Goal: Task Accomplishment & Management: Use online tool/utility

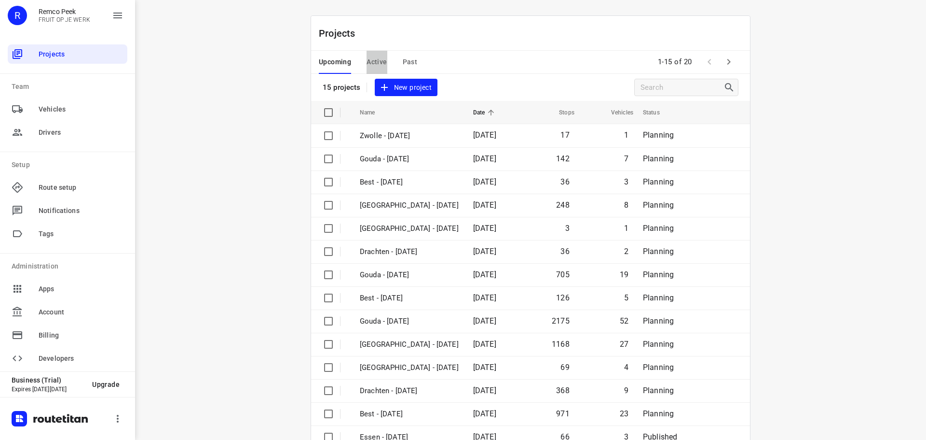
click at [380, 65] on span "Active" at bounding box center [377, 62] width 20 height 12
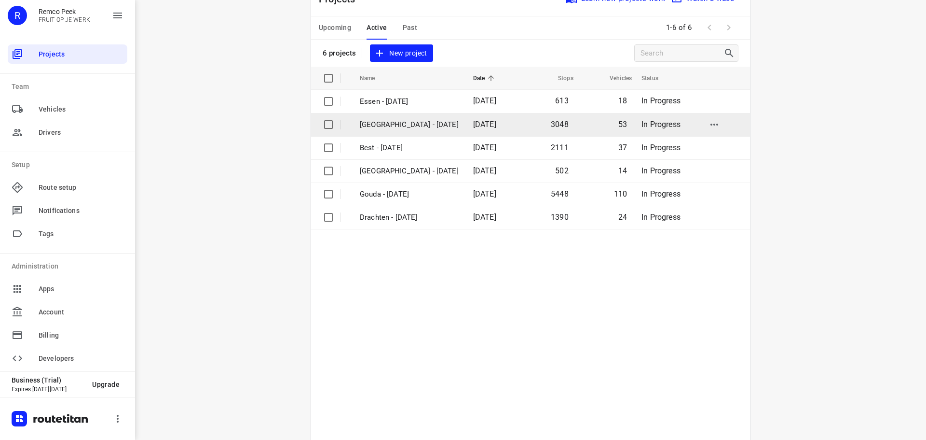
scroll to position [48, 0]
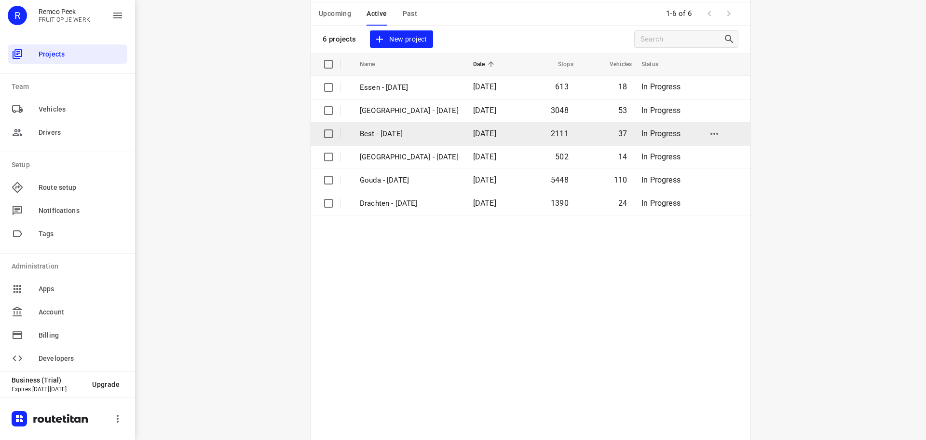
click at [376, 139] on p "Best - [DATE]" at bounding box center [409, 133] width 99 height 11
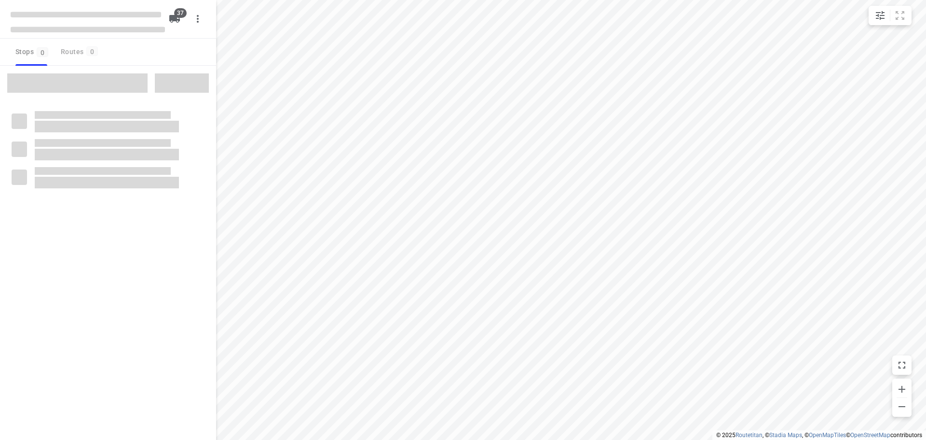
checkbox input "true"
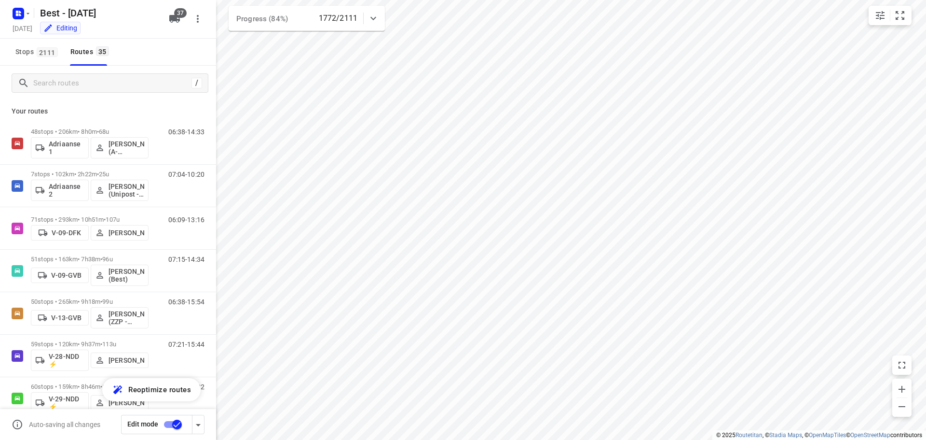
click at [67, 70] on div "/" at bounding box center [108, 83] width 216 height 35
click at [83, 76] on input "Search routes" at bounding box center [121, 83] width 174 height 15
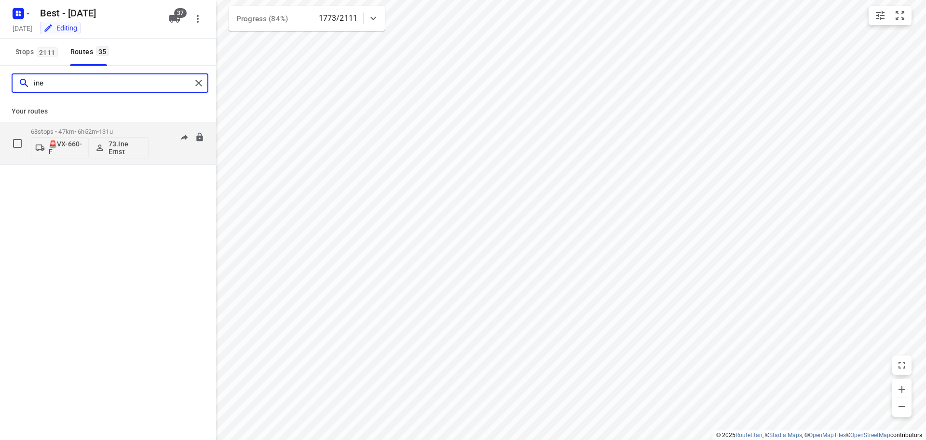
type input "ine"
click at [84, 131] on p "68 stops • 47km • 6h52m • 131u" at bounding box center [90, 131] width 118 height 7
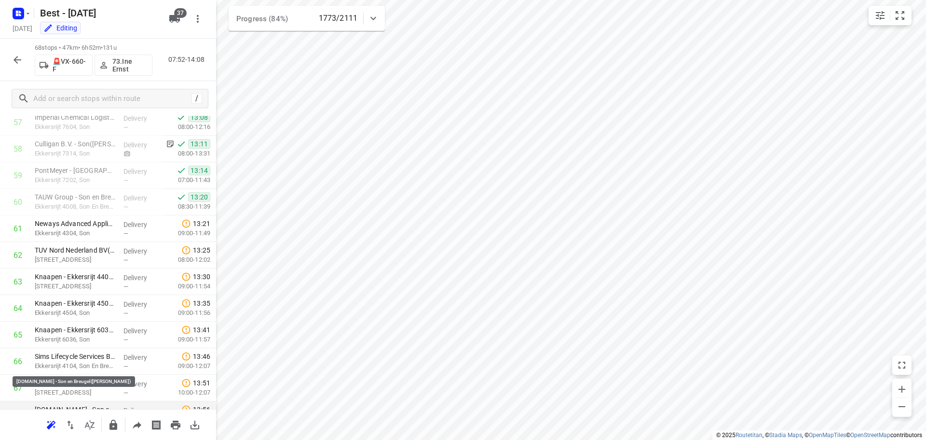
scroll to position [1587, 0]
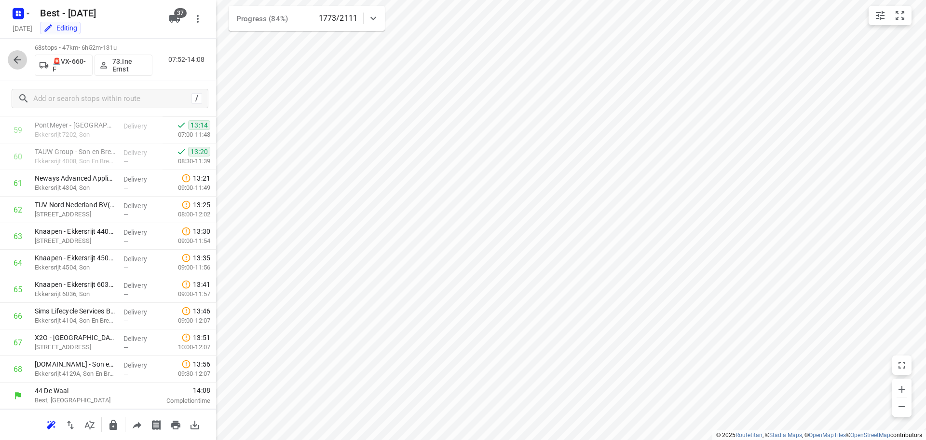
click at [22, 54] on icon "button" at bounding box center [18, 60] width 12 height 12
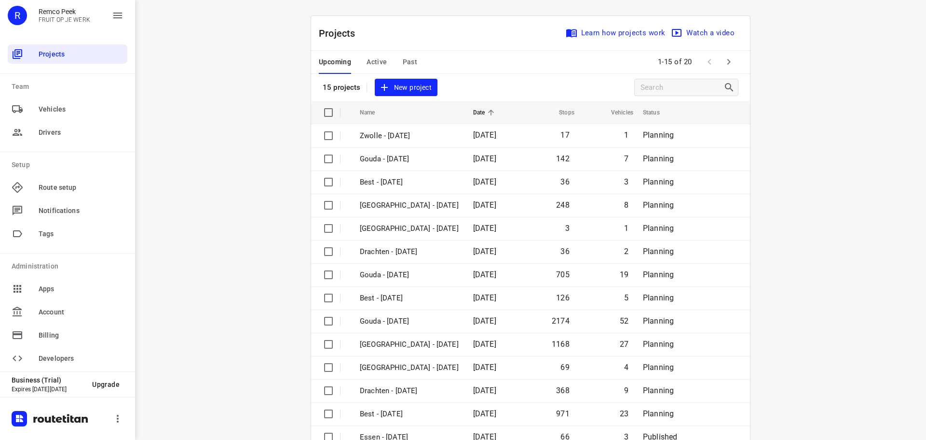
click at [376, 59] on span "Active" at bounding box center [377, 62] width 20 height 12
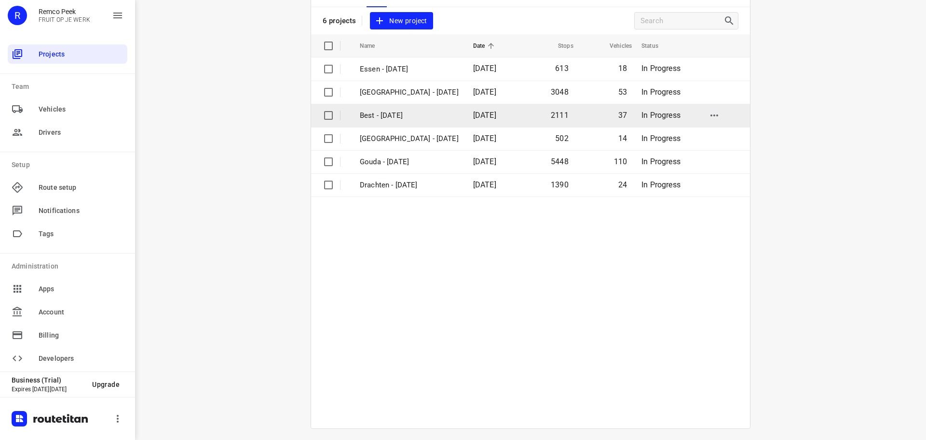
scroll to position [71, 0]
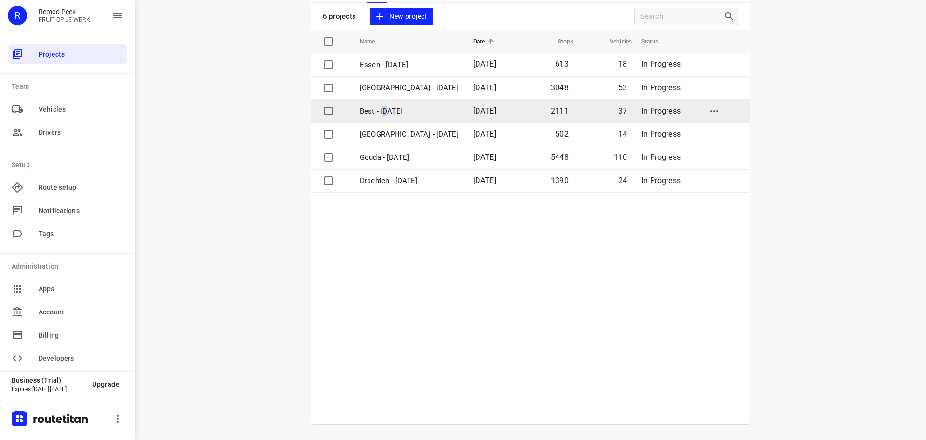
click at [384, 118] on td "Best - [DATE]" at bounding box center [407, 110] width 115 height 23
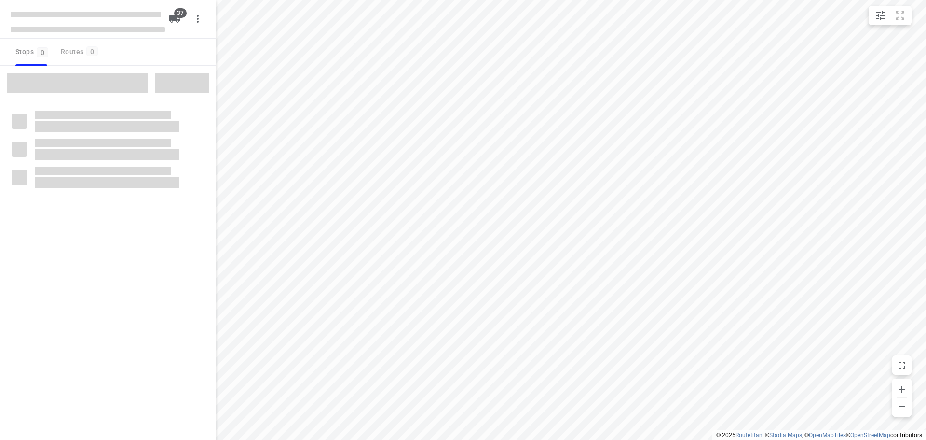
checkbox input "true"
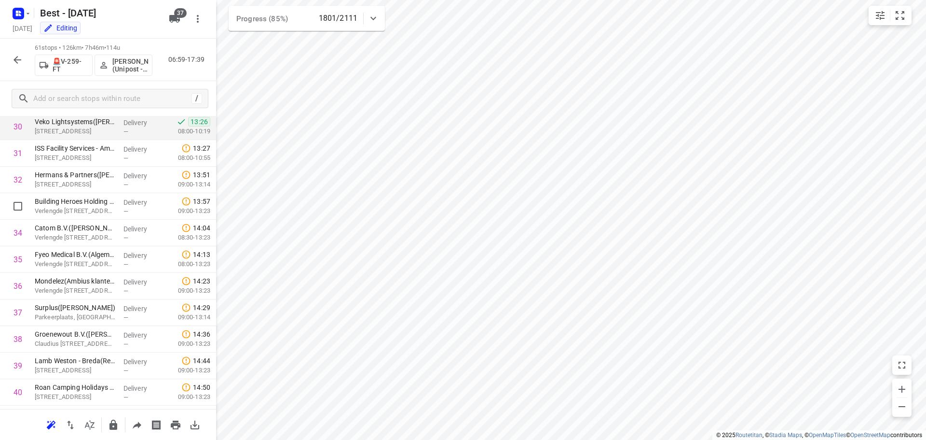
scroll to position [772, 0]
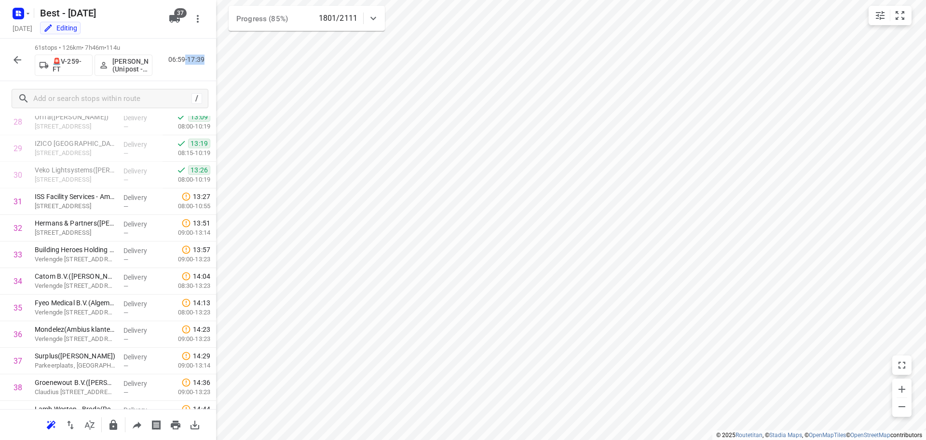
drag, startPoint x: 210, startPoint y: 63, endPoint x: 184, endPoint y: 61, distance: 26.2
click at [184, 61] on div "61 stops • 126km • 7h46m • 114u 🚨V-259-FT [PERSON_NAME] (Unipost - ZZP - Best) …" at bounding box center [108, 60] width 216 height 42
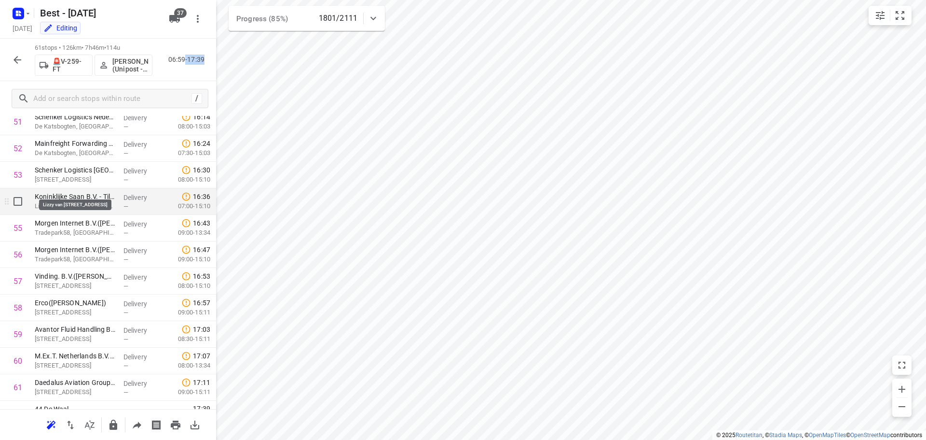
scroll to position [1401, 0]
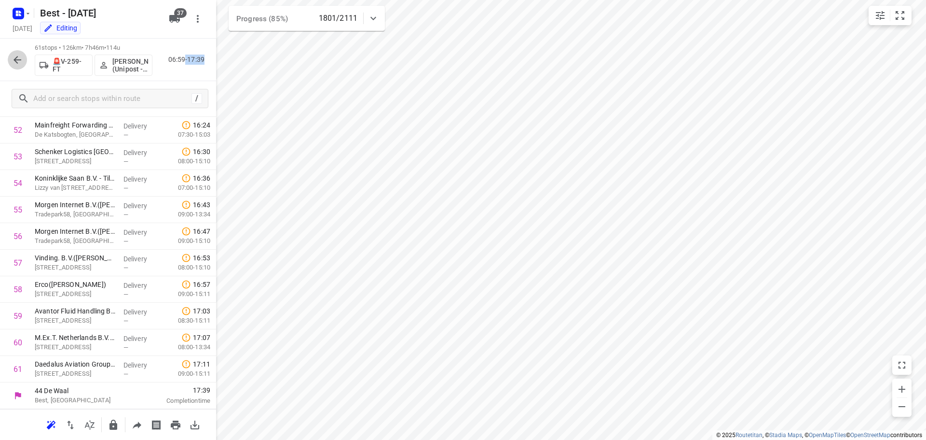
click at [23, 60] on icon "button" at bounding box center [18, 60] width 12 height 12
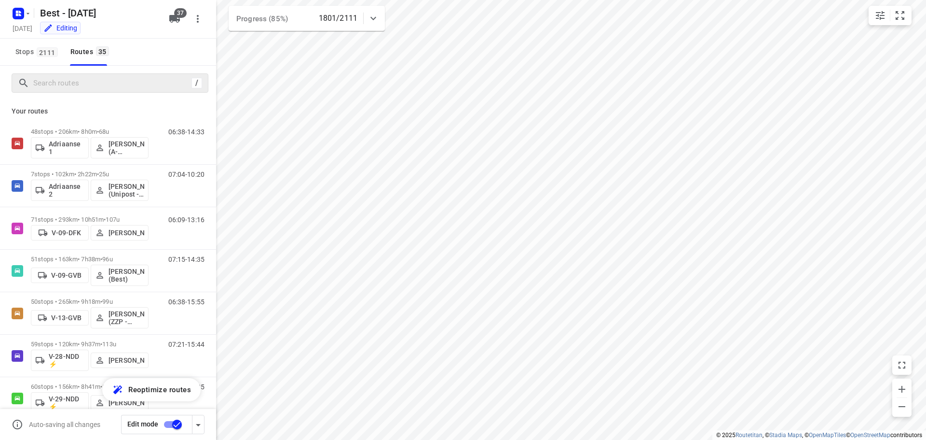
click at [98, 74] on div "/" at bounding box center [110, 82] width 197 height 19
click at [102, 78] on input "Search routes" at bounding box center [111, 83] width 154 height 15
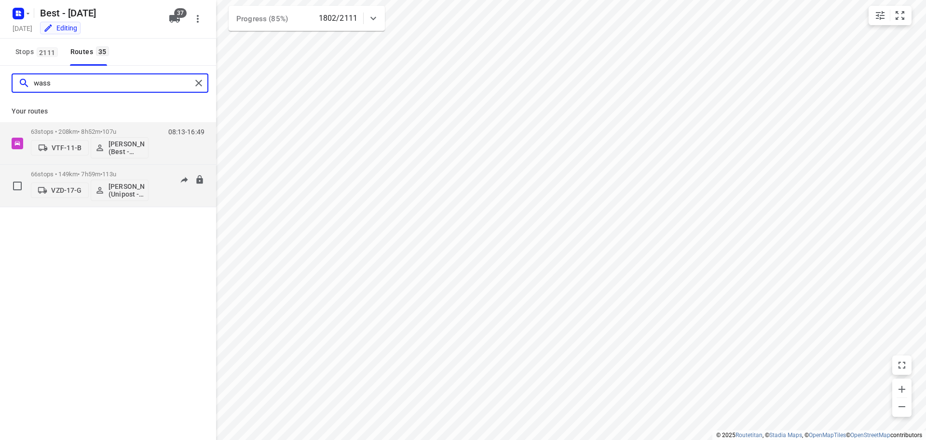
type input "wass"
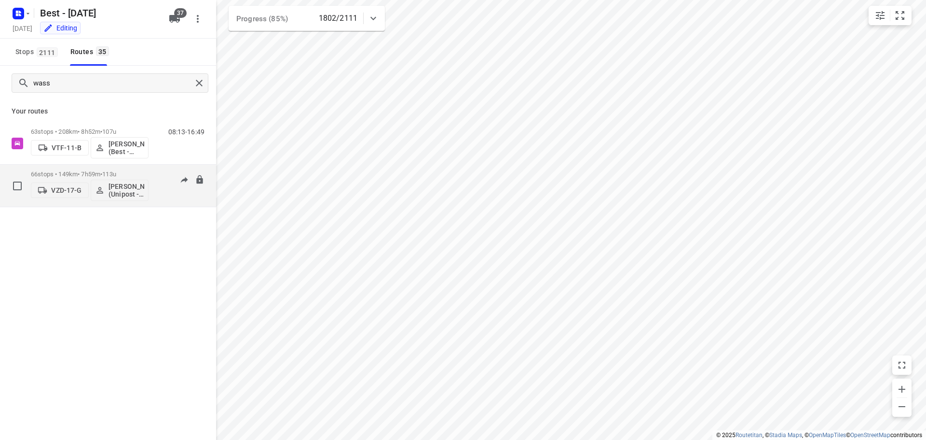
click at [172, 201] on div "06:29-13:56" at bounding box center [180, 187] width 48 height 35
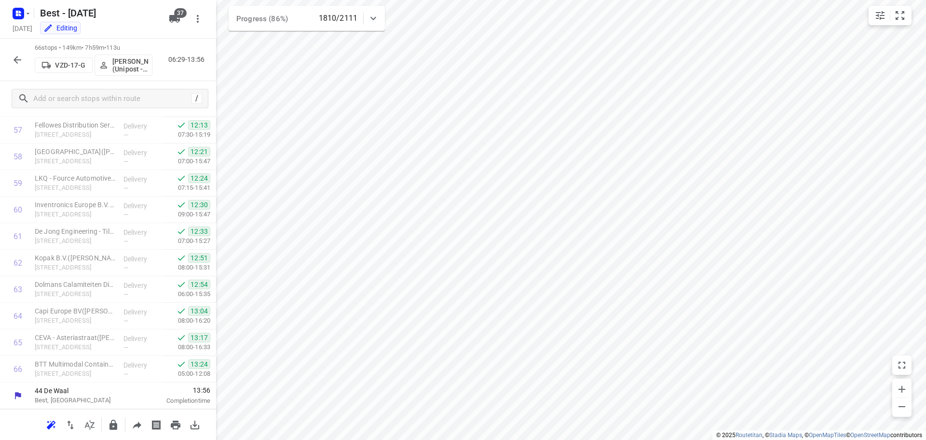
scroll to position [0, 0]
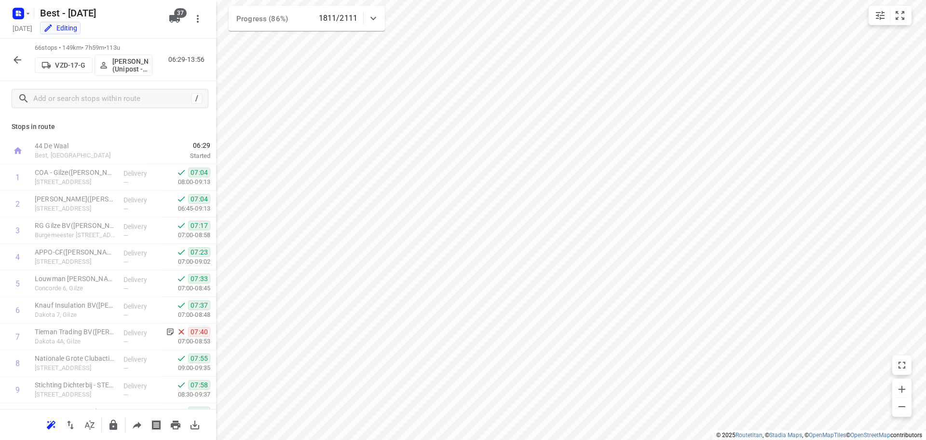
click at [13, 64] on icon "button" at bounding box center [18, 60] width 12 height 12
click at [20, 67] on button "button" at bounding box center [17, 59] width 19 height 19
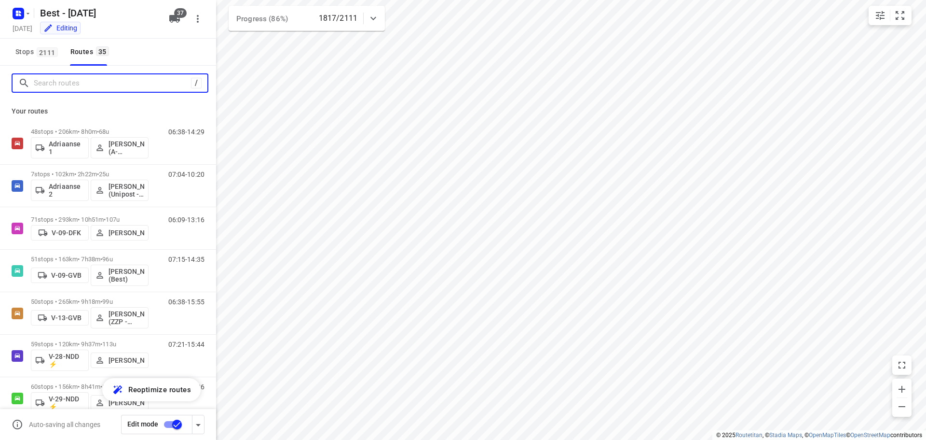
drag, startPoint x: 65, startPoint y: 86, endPoint x: 60, endPoint y: 84, distance: 5.8
click at [64, 85] on input "Search routes" at bounding box center [112, 83] width 157 height 15
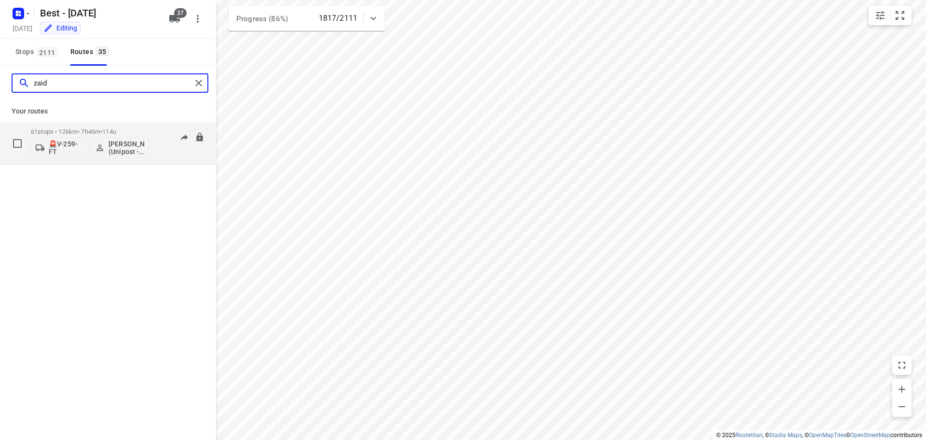
type input "zaid"
click at [159, 125] on div "61 stops • 126km • 7h46m • 114u 🚨V-259-FT [PERSON_NAME] (Unipost - ZZP - Best) …" at bounding box center [123, 143] width 185 height 40
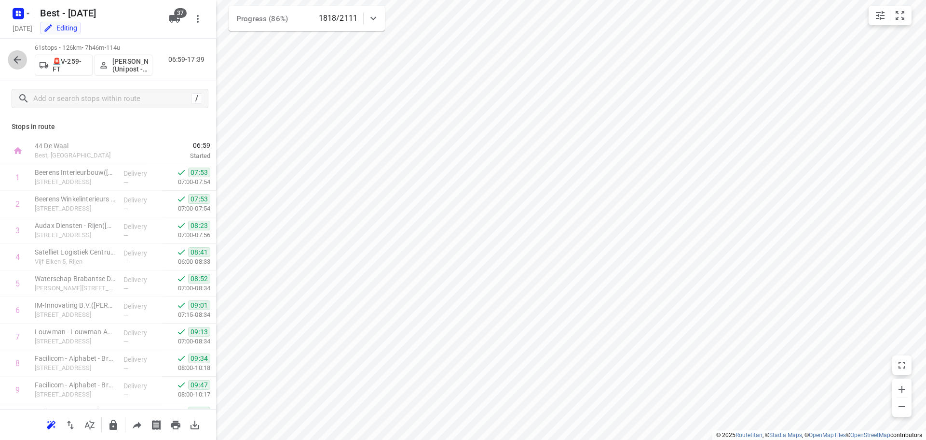
click at [16, 62] on icon "button" at bounding box center [18, 60] width 8 height 8
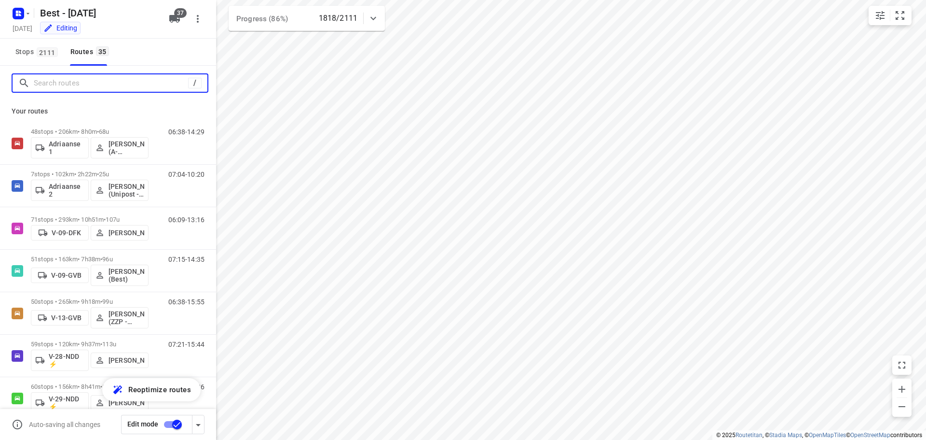
click at [121, 87] on input "Search routes" at bounding box center [111, 83] width 154 height 15
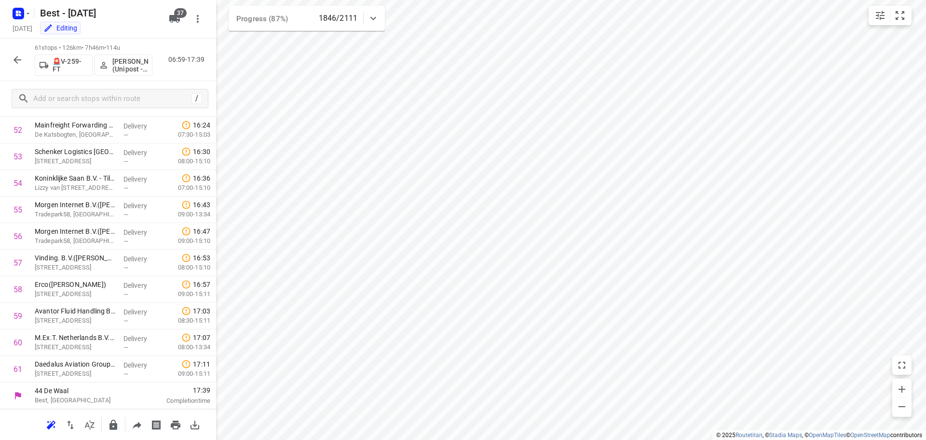
scroll to position [1401, 0]
click at [18, 55] on icon "button" at bounding box center [18, 60] width 12 height 12
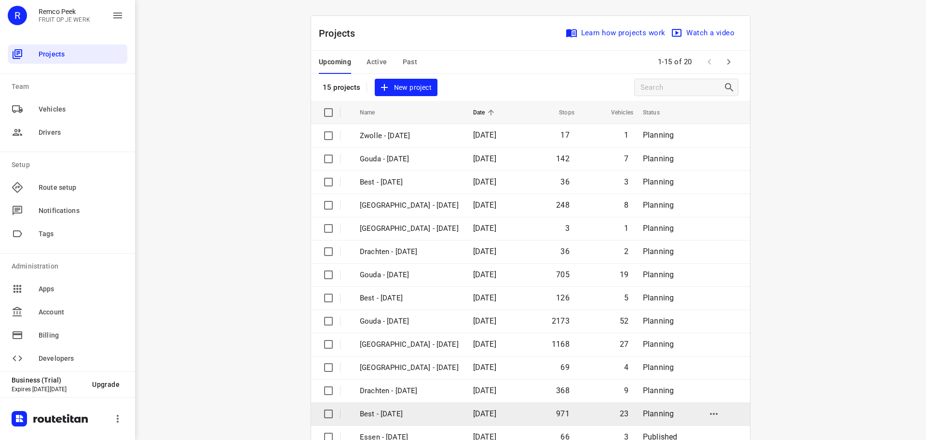
click at [400, 408] on p "Best - [DATE]" at bounding box center [409, 413] width 99 height 11
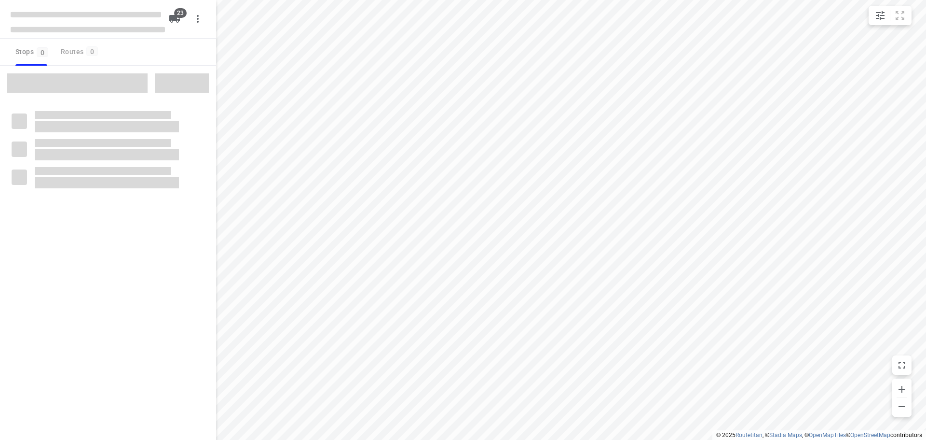
checkbox input "true"
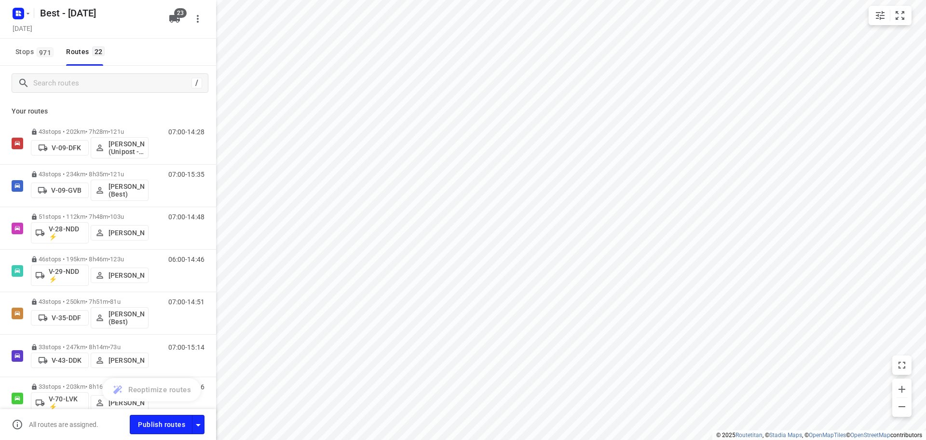
click at [132, 99] on div "/" at bounding box center [108, 83] width 216 height 35
click at [132, 85] on input "Search routes" at bounding box center [111, 83] width 154 height 15
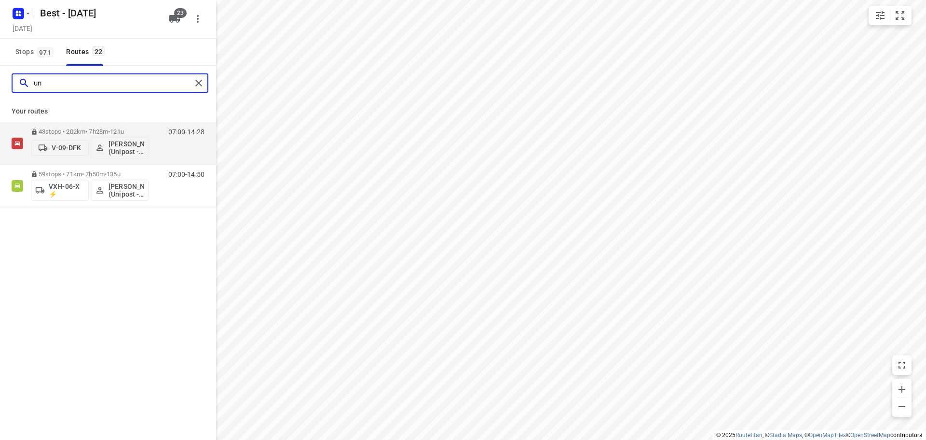
type input "u"
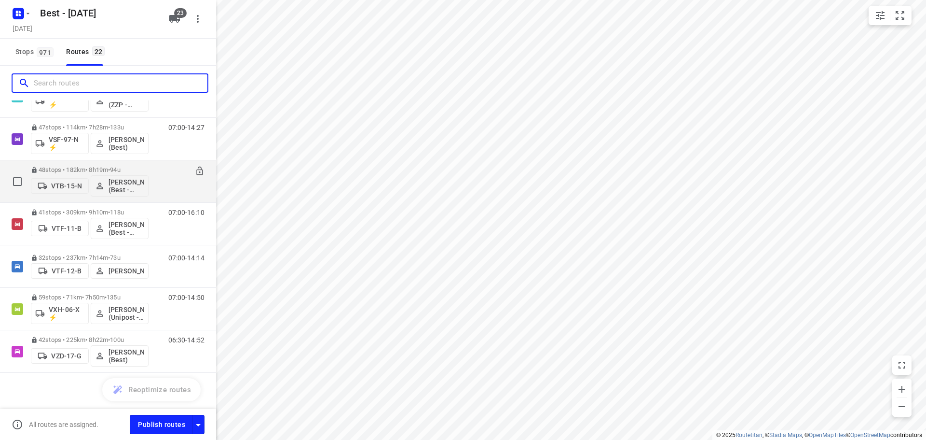
scroll to position [686, 0]
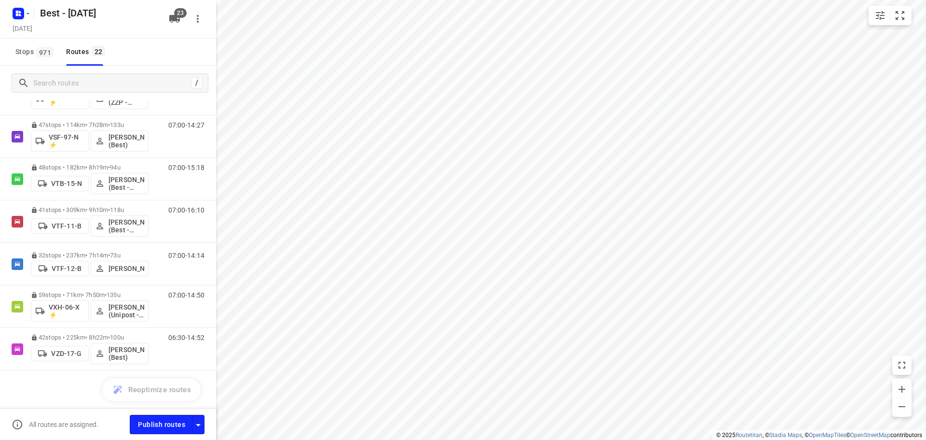
click at [85, 73] on div "/" at bounding box center [108, 83] width 216 height 35
click at [91, 83] on input "Search routes" at bounding box center [112, 83] width 157 height 15
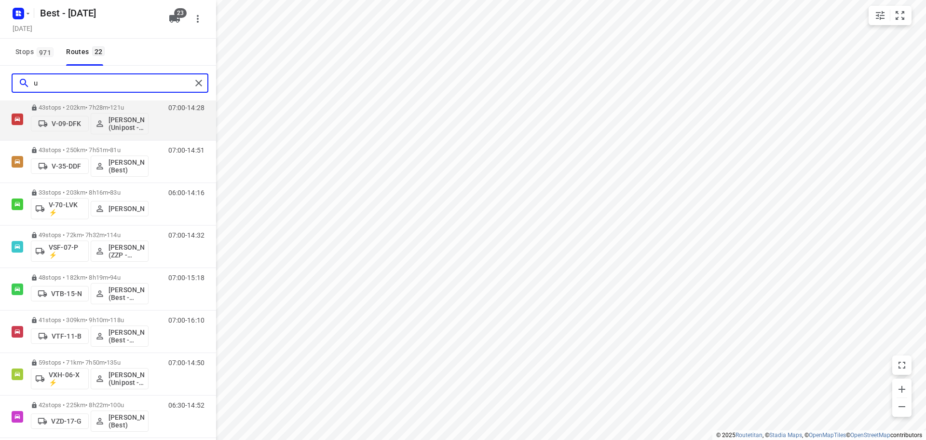
scroll to position [0, 0]
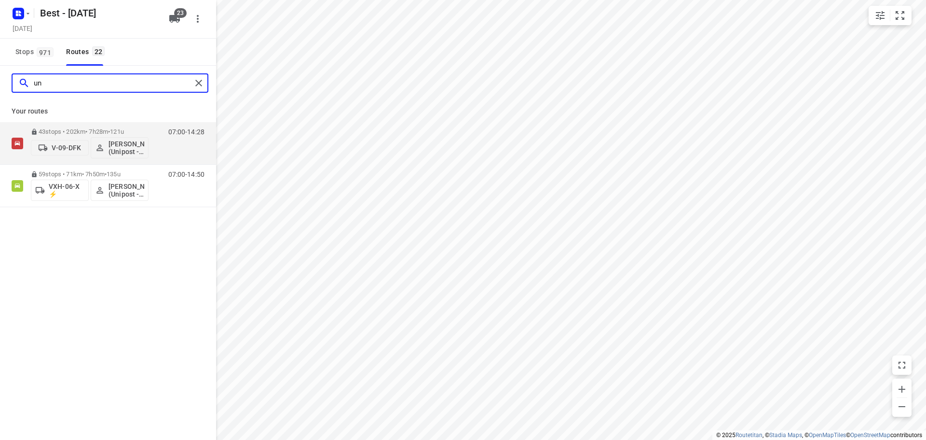
type input "u"
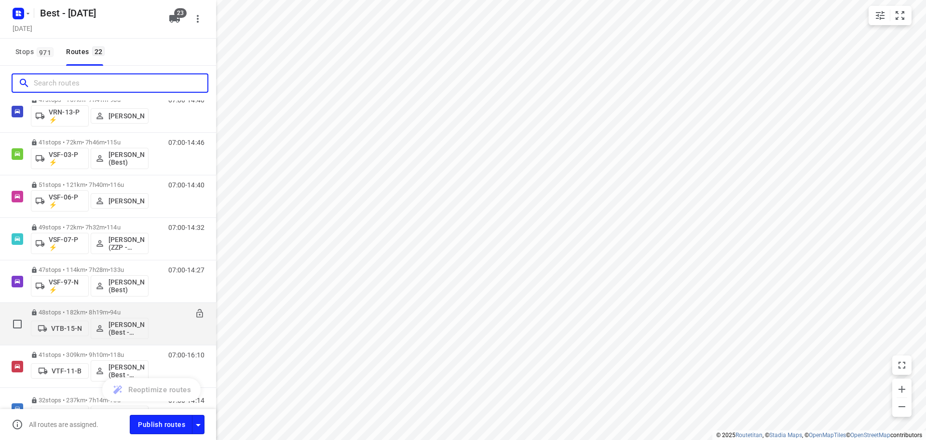
scroll to position [493, 0]
